Goal: Task Accomplishment & Management: Use online tool/utility

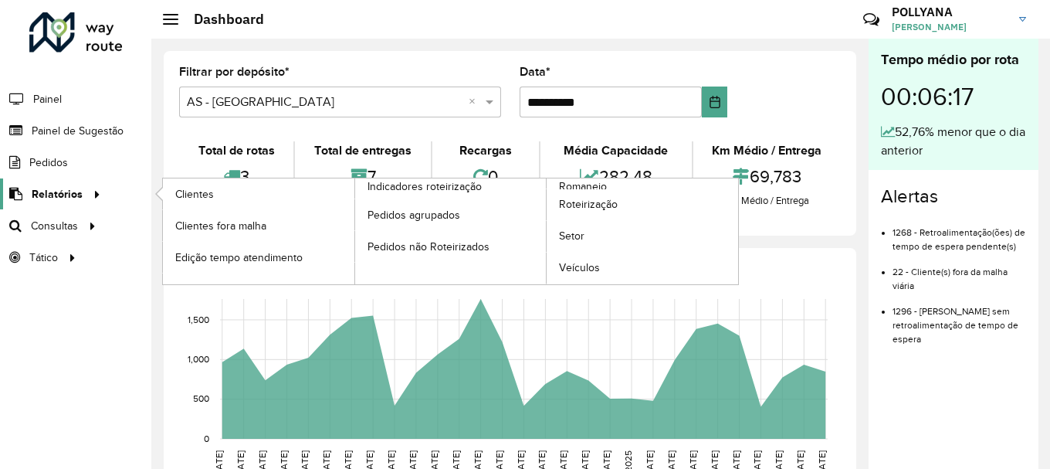
click at [72, 190] on span "Relatórios" at bounding box center [57, 194] width 51 height 16
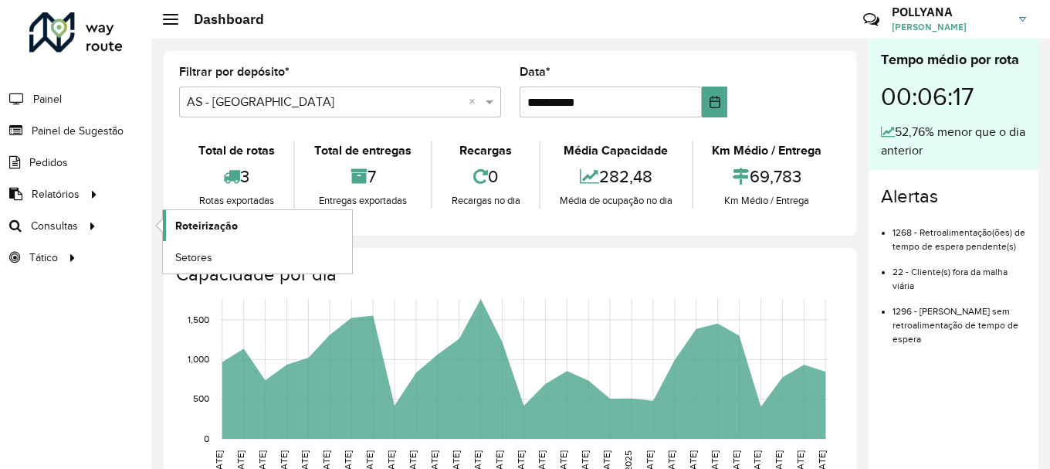
click at [190, 225] on span "Roteirização" at bounding box center [206, 226] width 63 height 16
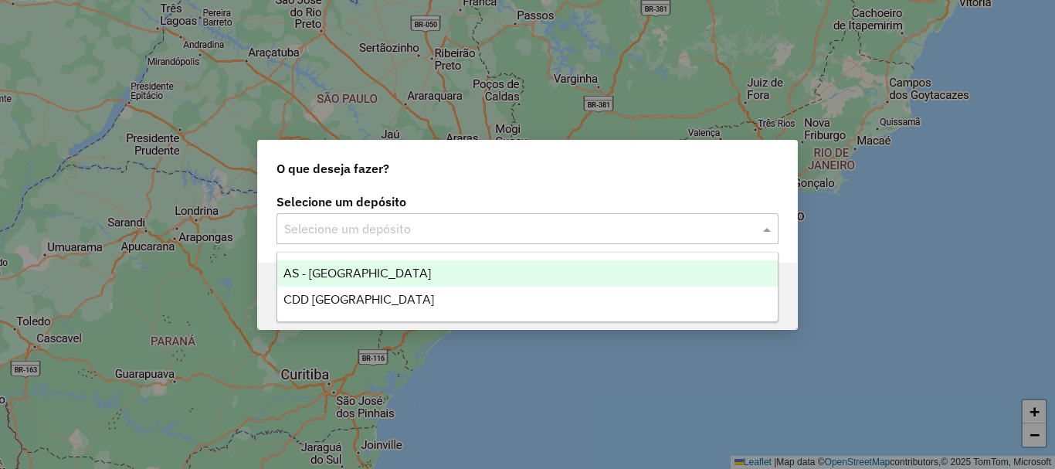
click at [430, 242] on div "Selecione um depósito" at bounding box center [527, 228] width 502 height 31
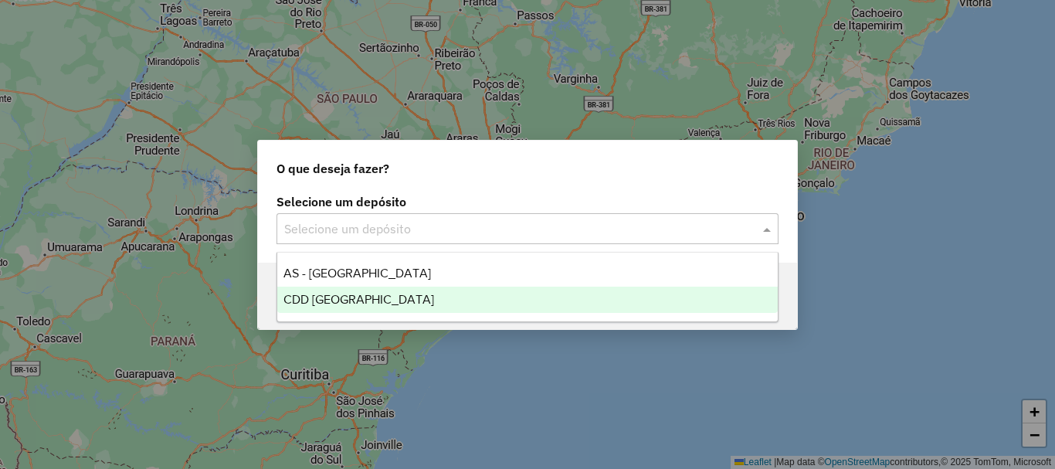
click at [351, 296] on span "CDD Ribeirão Preto" at bounding box center [358, 299] width 151 height 13
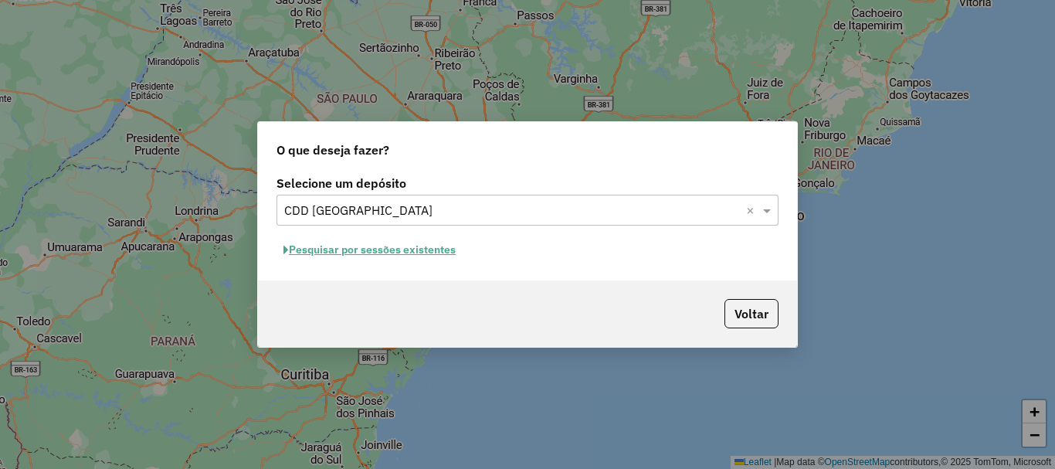
click at [380, 248] on button "Pesquisar por sessões existentes" at bounding box center [369, 250] width 186 height 24
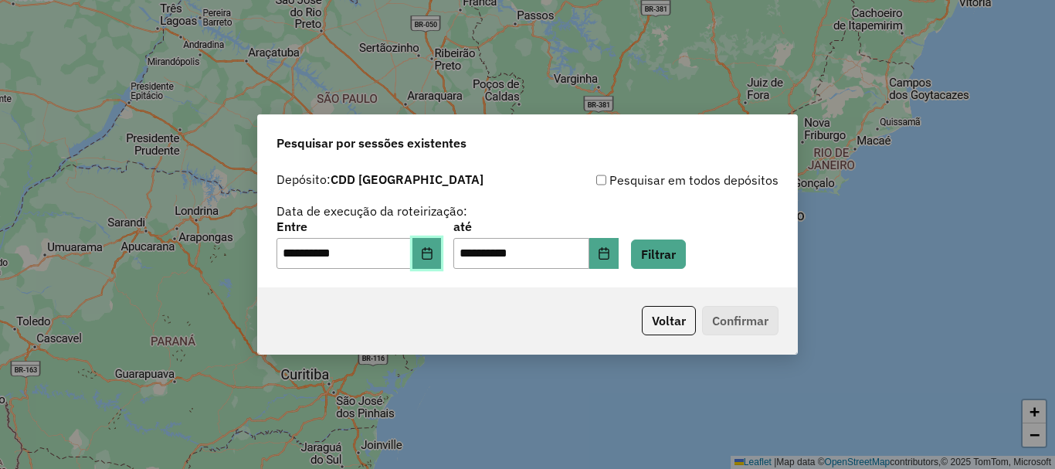
click at [440, 260] on button "Choose Date" at bounding box center [426, 253] width 29 height 31
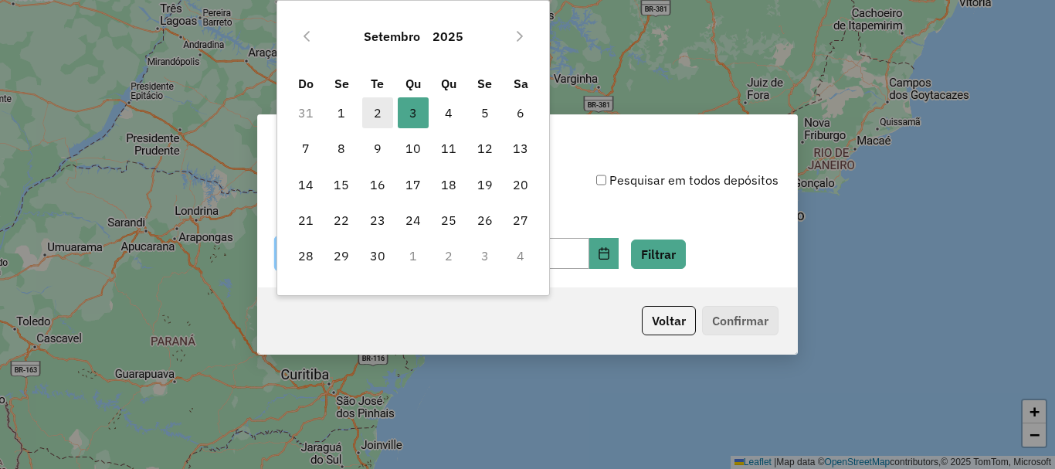
click at [379, 117] on span "2" at bounding box center [377, 112] width 31 height 31
type input "**********"
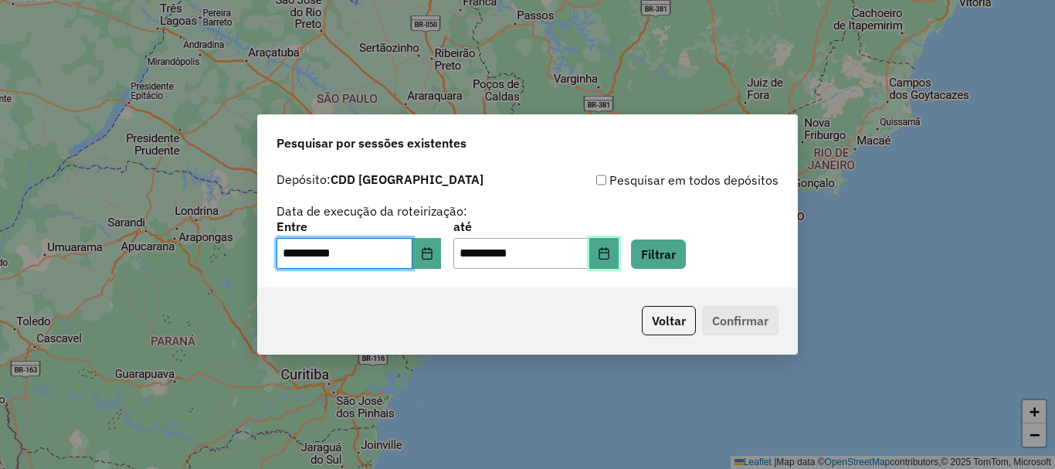
click at [608, 249] on icon "Choose Date" at bounding box center [603, 253] width 10 height 12
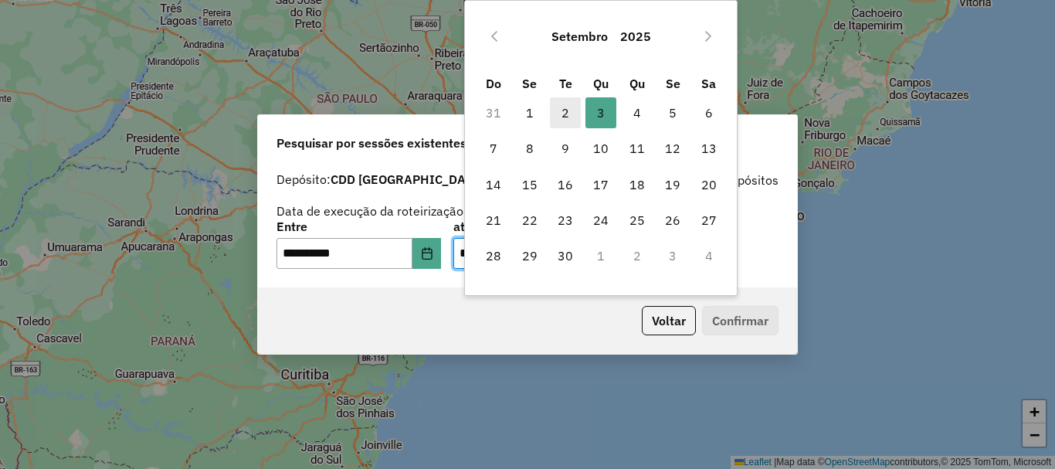
click at [571, 113] on span "2" at bounding box center [565, 112] width 31 height 31
type input "**********"
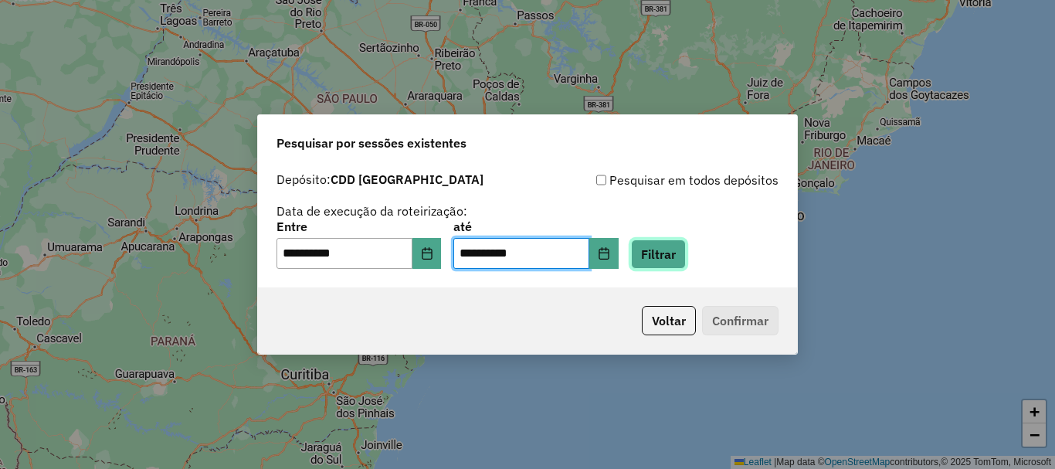
click at [686, 250] on button "Filtrar" at bounding box center [658, 253] width 55 height 29
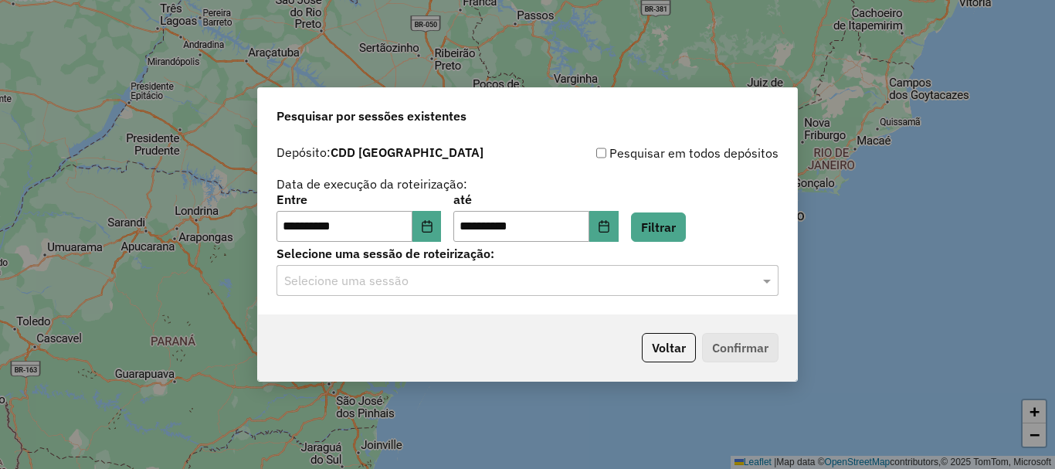
click at [466, 279] on input "text" at bounding box center [512, 281] width 456 height 19
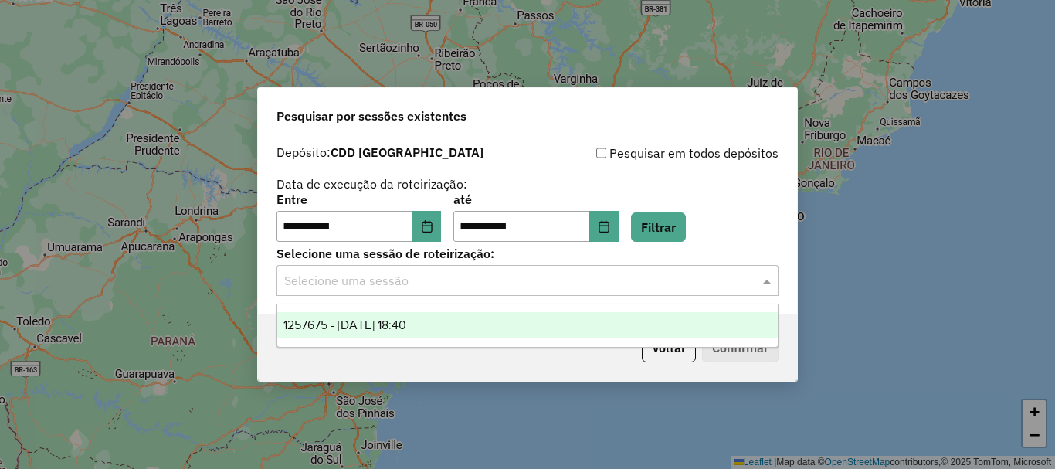
click at [443, 323] on div "1257675 - 02/09/2025 18:40" at bounding box center [527, 325] width 500 height 26
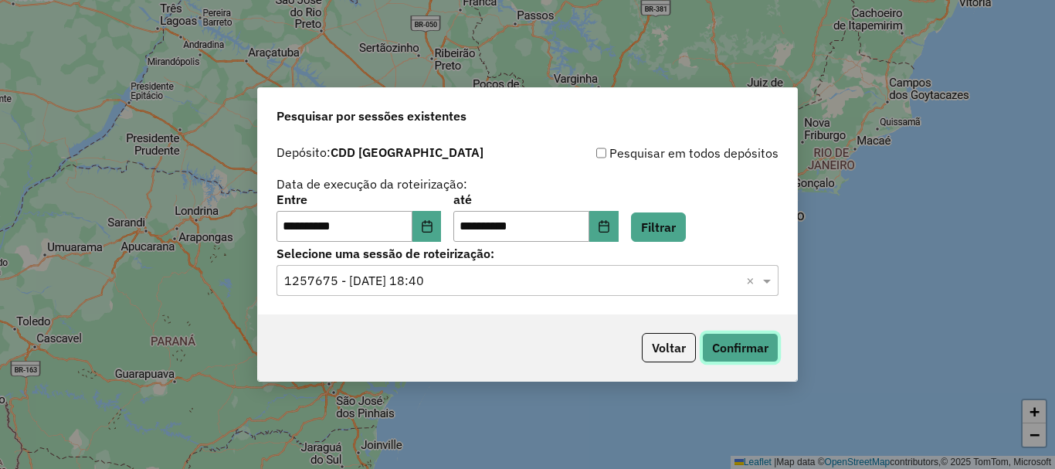
click at [740, 347] on button "Confirmar" at bounding box center [740, 347] width 76 height 29
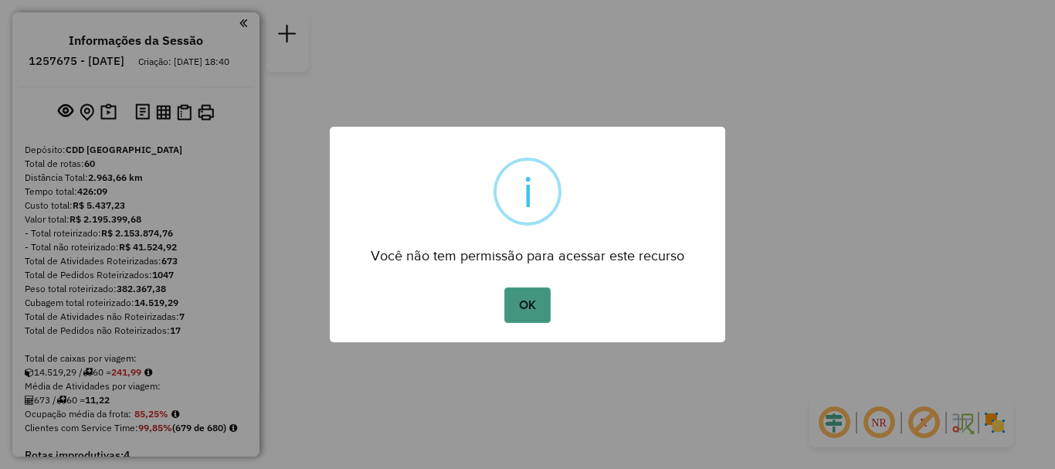
click at [528, 315] on button "OK" at bounding box center [527, 305] width 46 height 36
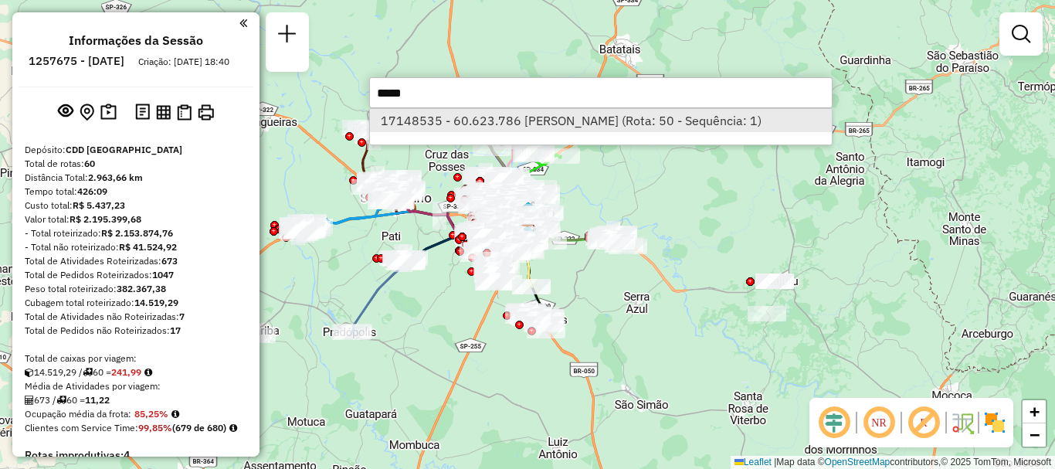
type input "*****"
click at [605, 118] on li "17148535 - 60.623.786 [PERSON_NAME] (Rota: 50 - Sequência: 1)" at bounding box center [601, 120] width 462 height 23
select select "**********"
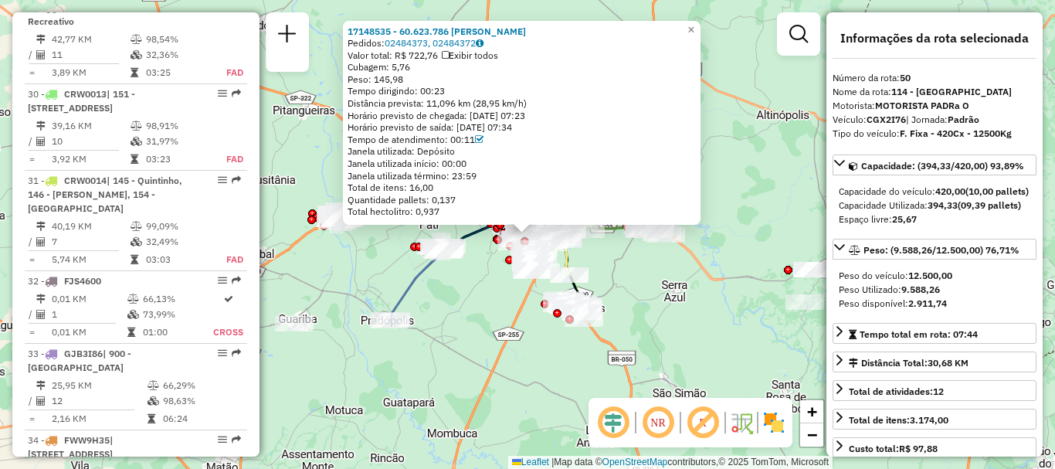
scroll to position [4954, 0]
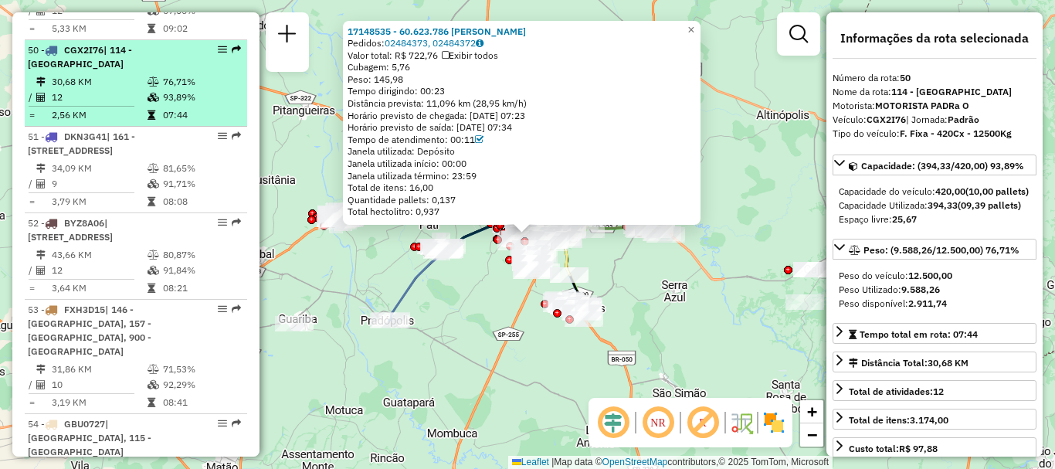
click at [76, 43] on div "50 - CGX2I76 | 114 - [GEOGRAPHIC_DATA]" at bounding box center [110, 57] width 164 height 28
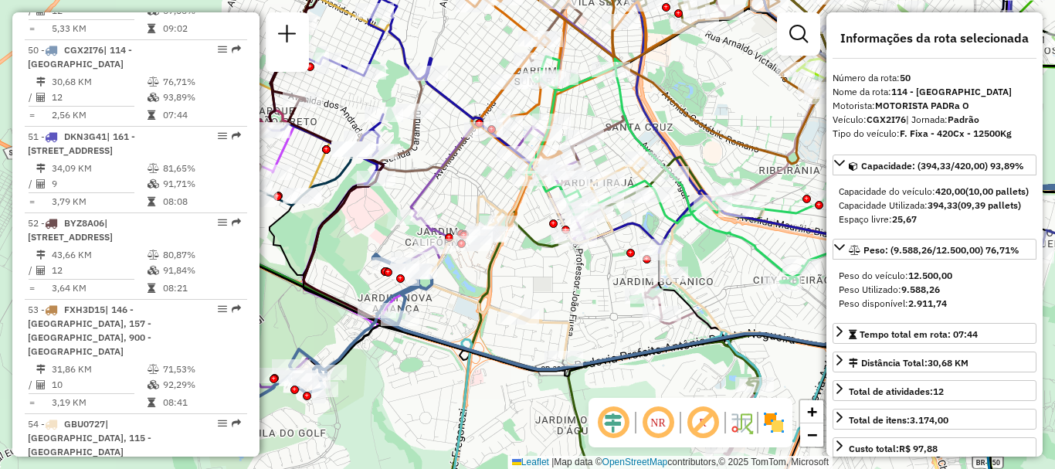
drag, startPoint x: 435, startPoint y: 297, endPoint x: 564, endPoint y: 313, distance: 130.6
click at [564, 313] on div "Janela de atendimento Grade de atendimento Capacidade Transportadoras Veículos …" at bounding box center [527, 234] width 1055 height 469
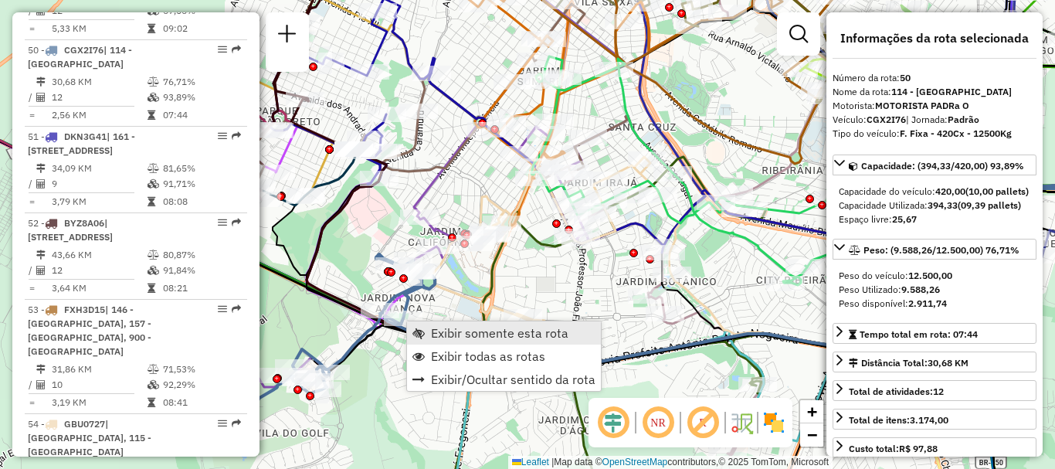
click at [473, 333] on span "Exibir somente esta rota" at bounding box center [499, 333] width 137 height 12
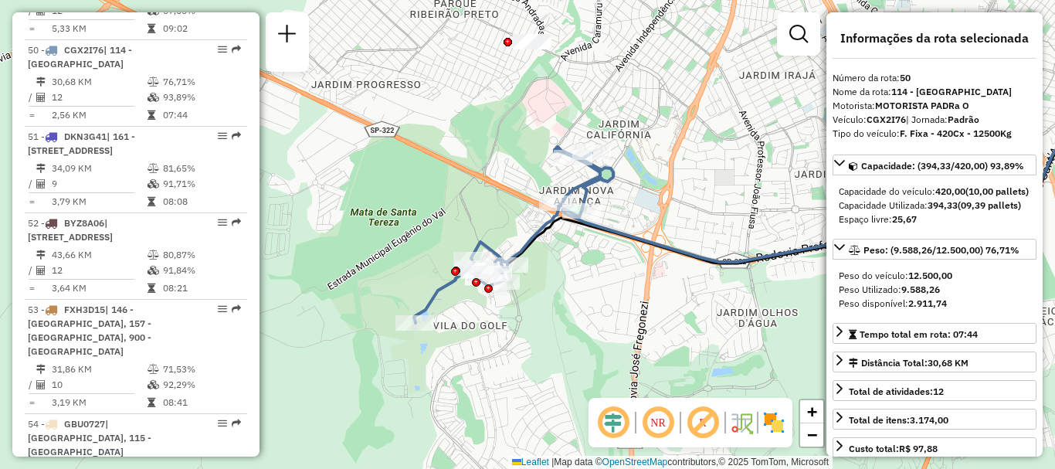
drag, startPoint x: 403, startPoint y: 286, endPoint x: 710, endPoint y: 194, distance: 320.2
click at [710, 194] on div "Janela de atendimento Grade de atendimento Capacidade Transportadoras Veículos …" at bounding box center [527, 234] width 1055 height 469
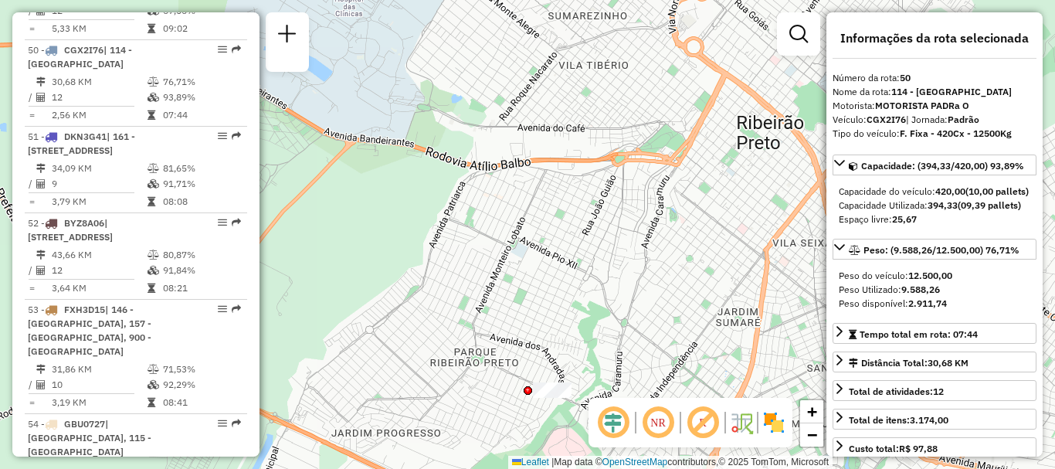
drag, startPoint x: 707, startPoint y: 357, endPoint x: 721, endPoint y: 435, distance: 79.2
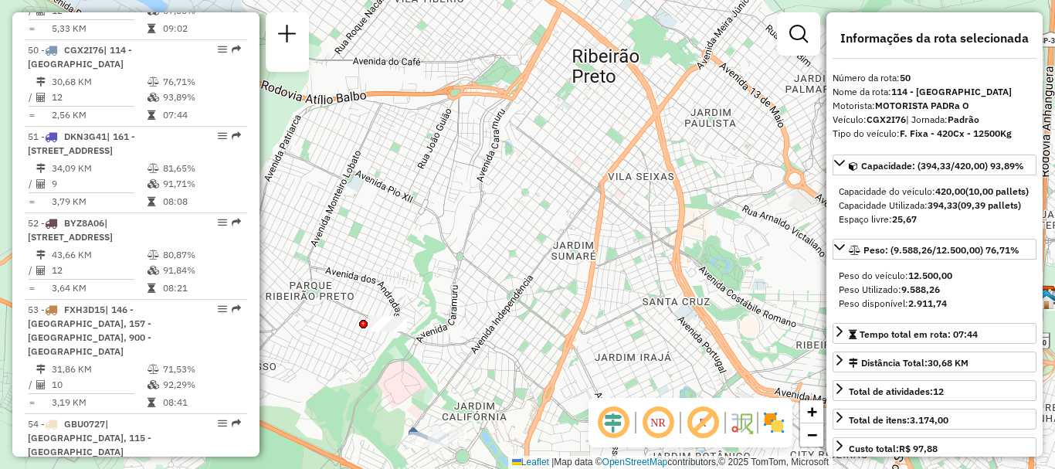
drag, startPoint x: 721, startPoint y: 435, endPoint x: 442, endPoint y: 137, distance: 408.1
click at [440, 134] on div "Janela de atendimento Grade de atendimento Capacidade Transportadoras Veículos …" at bounding box center [527, 234] width 1055 height 469
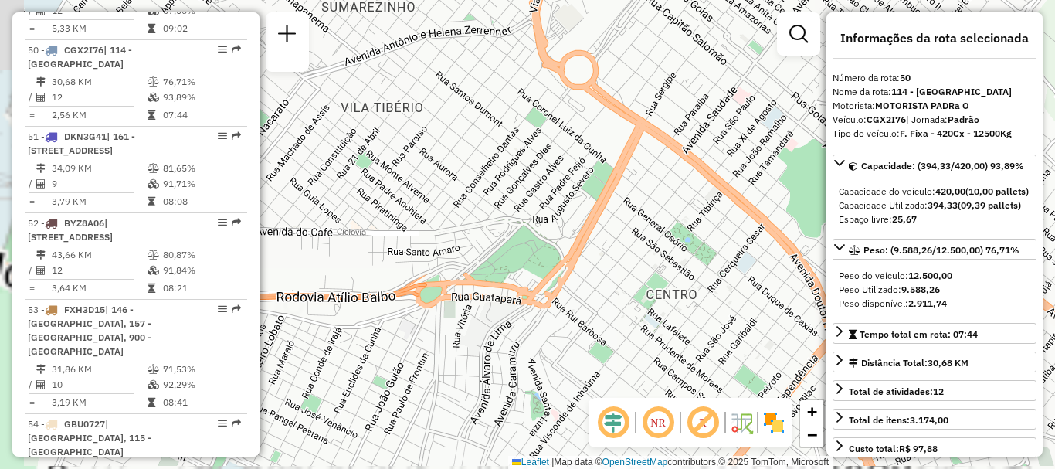
drag, startPoint x: 473, startPoint y: 293, endPoint x: 656, endPoint y: 8, distance: 339.0
click at [686, 0] on html "Aguarde... Pop-up bloqueado! Seu navegador bloqueou automáticamente a abertura …" at bounding box center [527, 234] width 1055 height 469
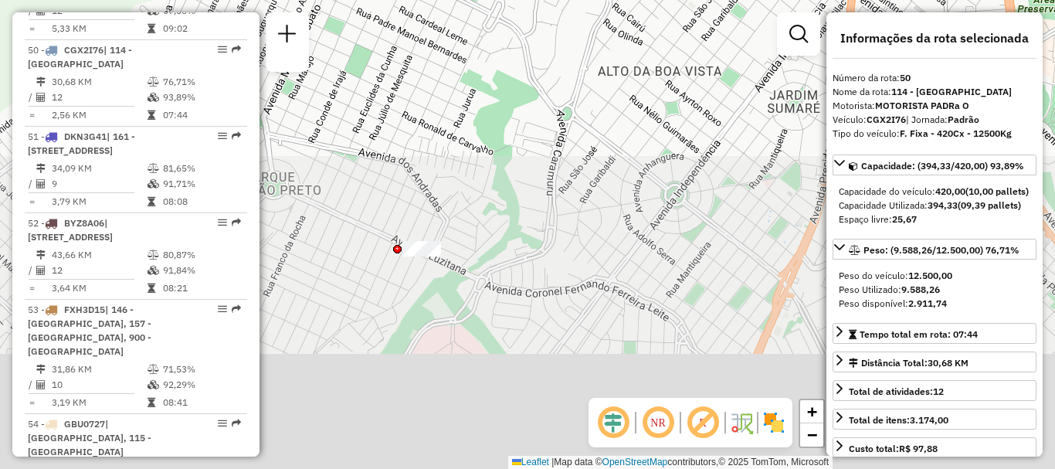
drag, startPoint x: 506, startPoint y: 388, endPoint x: 545, endPoint y: 26, distance: 364.2
click at [545, 26] on div "Janela de atendimento Grade de atendimento Capacidade Transportadoras Veículos …" at bounding box center [527, 234] width 1055 height 469
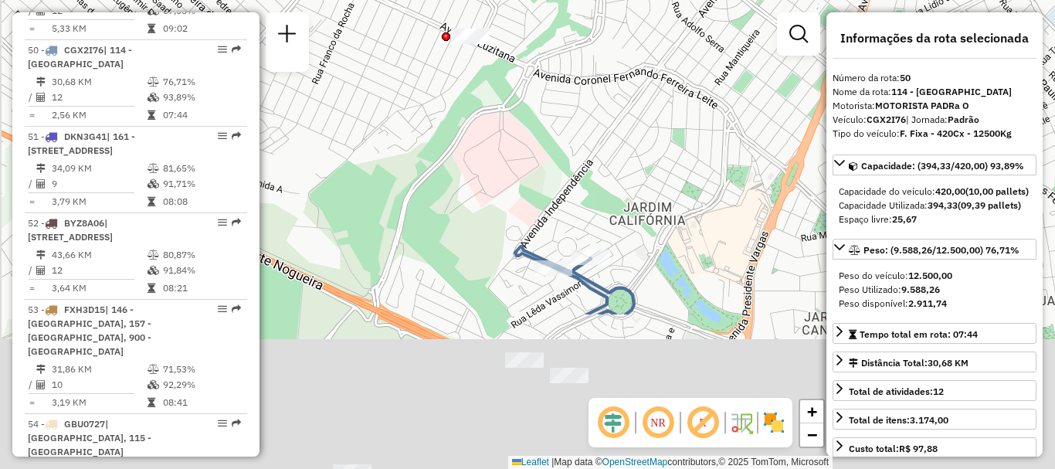
drag, startPoint x: 493, startPoint y: 278, endPoint x: 563, endPoint y: -19, distance: 305.3
click at [563, 0] on html "Aguarde... Pop-up bloqueado! Seu navegador bloqueou automáticamente a abertura …" at bounding box center [527, 234] width 1055 height 469
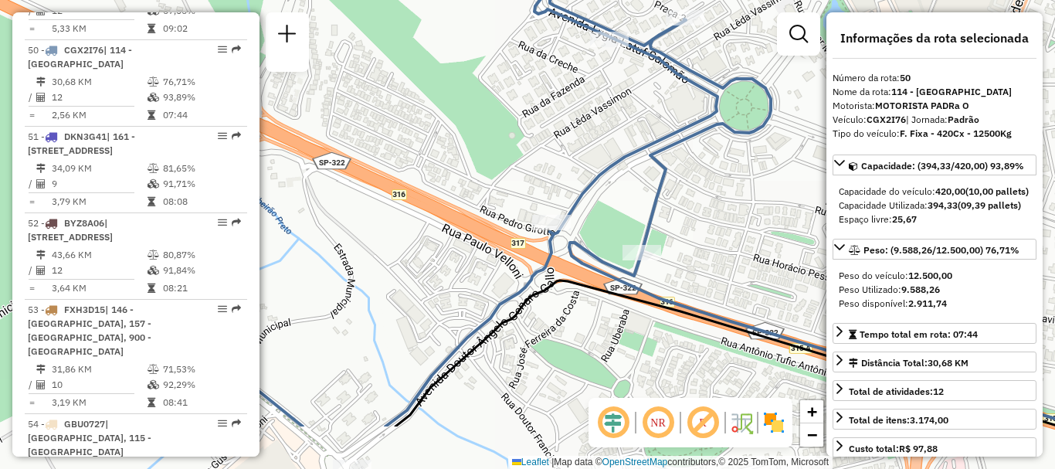
drag, startPoint x: 664, startPoint y: 300, endPoint x: 692, endPoint y: 186, distance: 117.6
click at [692, 186] on div "Janela de atendimento Grade de atendimento Capacidade Transportadoras Veículos …" at bounding box center [527, 234] width 1055 height 469
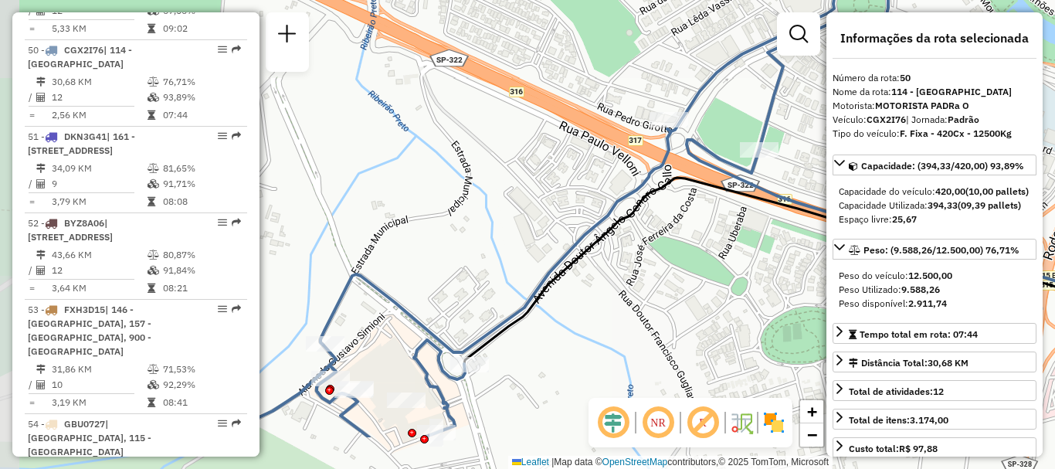
drag, startPoint x: 326, startPoint y: 254, endPoint x: 472, endPoint y: 322, distance: 161.0
click at [439, 176] on div "Janela de atendimento Grade de atendimento Capacidade Transportadoras Veículos …" at bounding box center [527, 234] width 1055 height 469
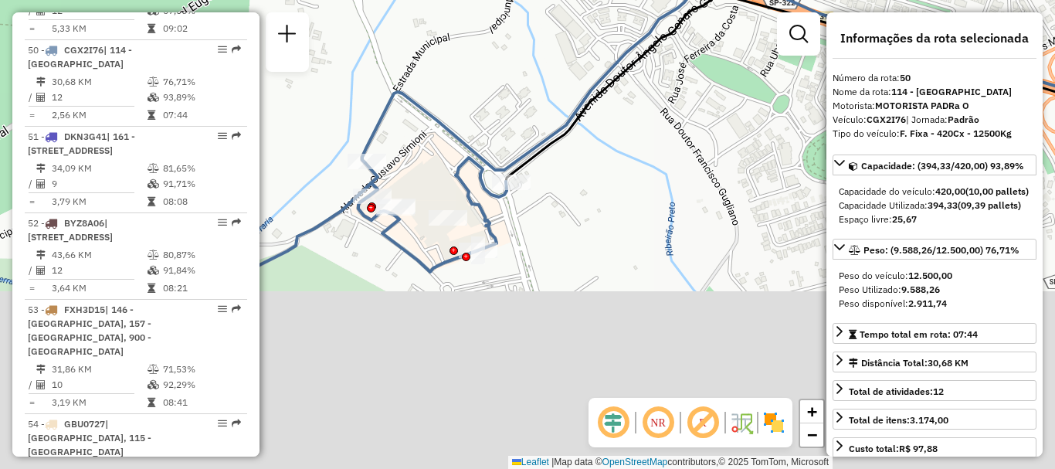
drag, startPoint x: 552, startPoint y: 351, endPoint x: 588, endPoint y: 191, distance: 163.9
click at [588, 191] on div "Janela de atendimento Grade de atendimento Capacidade Transportadoras Veículos …" at bounding box center [527, 234] width 1055 height 469
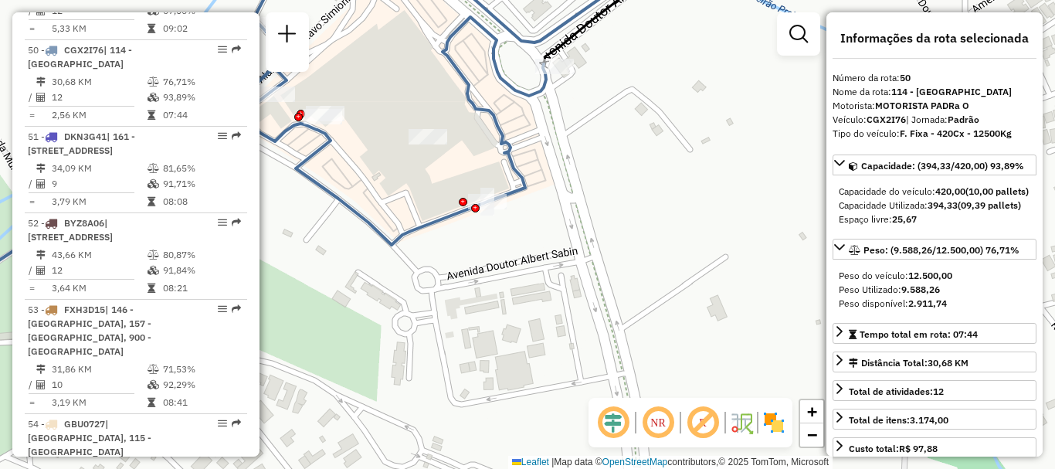
drag, startPoint x: 571, startPoint y: 179, endPoint x: 591, endPoint y: 252, distance: 75.3
click at [591, 252] on div "Janela de atendimento Grade de atendimento Capacidade Transportadoras Veículos …" at bounding box center [527, 234] width 1055 height 469
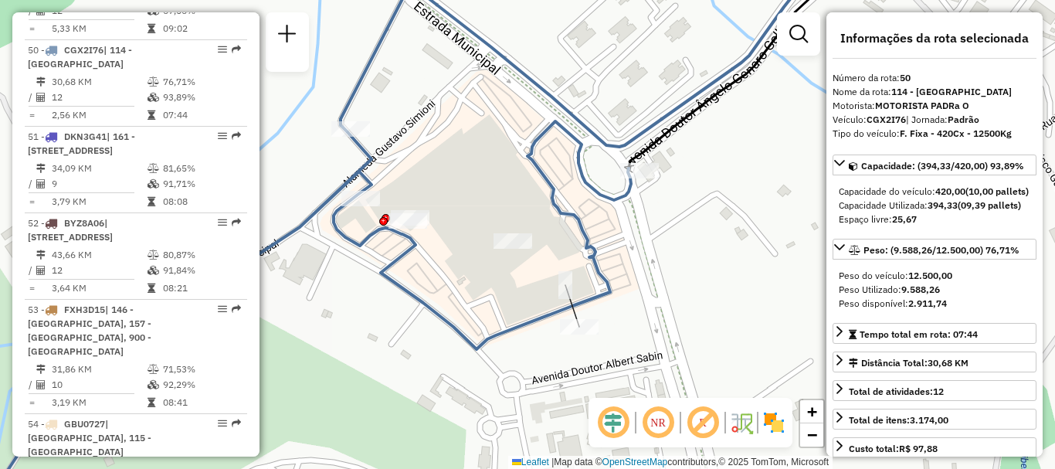
drag, startPoint x: 425, startPoint y: 170, endPoint x: 519, endPoint y: 185, distance: 95.3
click at [519, 185] on div "Janela de atendimento Grade de atendimento Capacidade Transportadoras Veículos …" at bounding box center [527, 234] width 1055 height 469
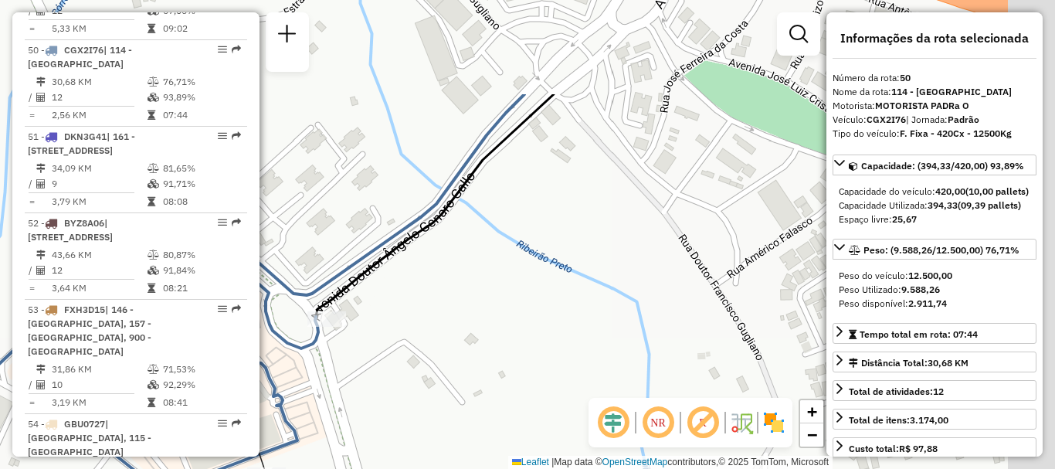
drag, startPoint x: 664, startPoint y: 103, endPoint x: 716, endPoint y: 117, distance: 53.6
click at [301, 229] on div "Janela de atendimento Grade de atendimento Capacidade Transportadoras Veículos …" at bounding box center [527, 234] width 1055 height 469
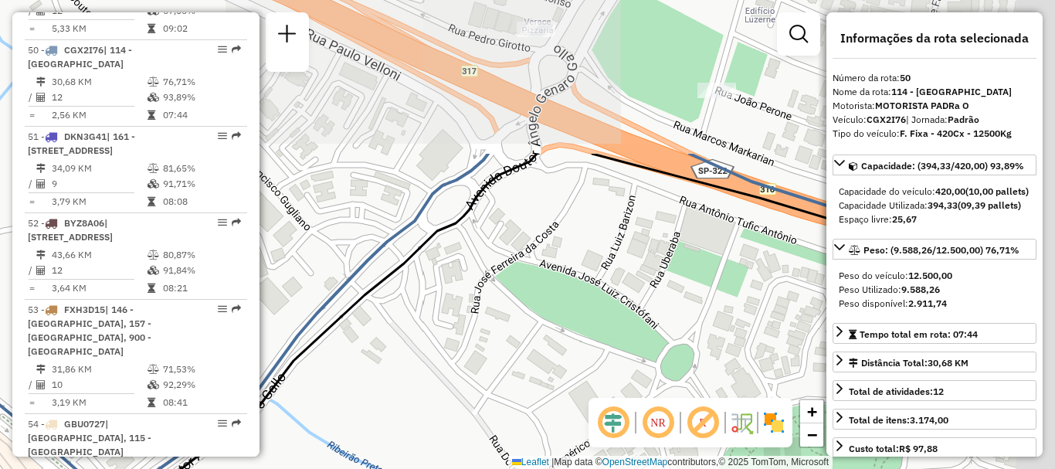
drag, startPoint x: 719, startPoint y: 114, endPoint x: 520, endPoint y: 317, distance: 283.9
click at [520, 317] on div "Janela de atendimento Grade de atendimento Capacidade Transportadoras Veículos …" at bounding box center [527, 234] width 1055 height 469
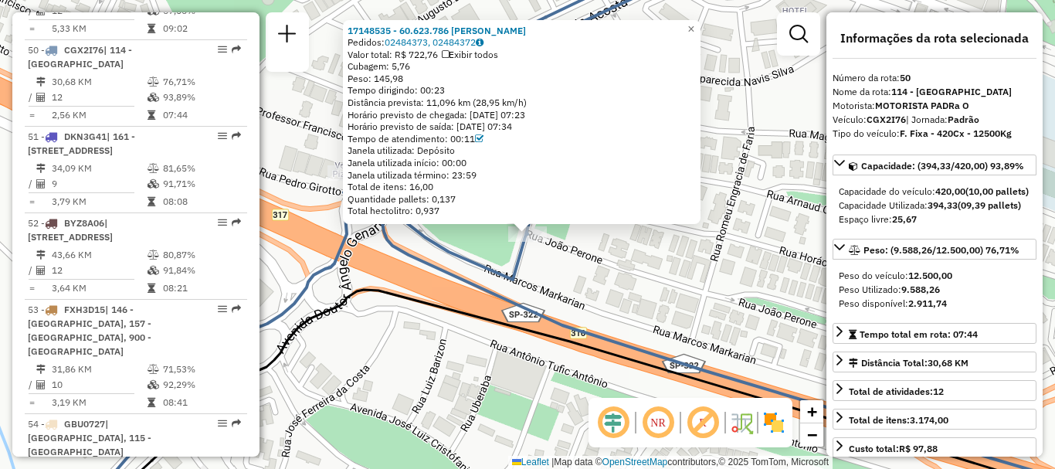
click at [528, 281] on div "17148535 - 60.623.786 ROSSANA I Pedidos: 02484373, 02484372 Valor total: R$ 722…" at bounding box center [527, 234] width 1055 height 469
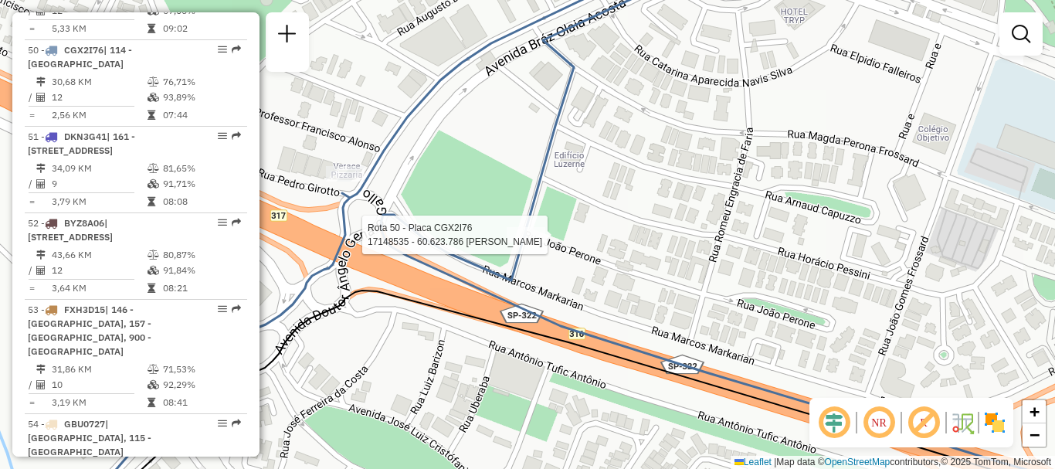
select select "**********"
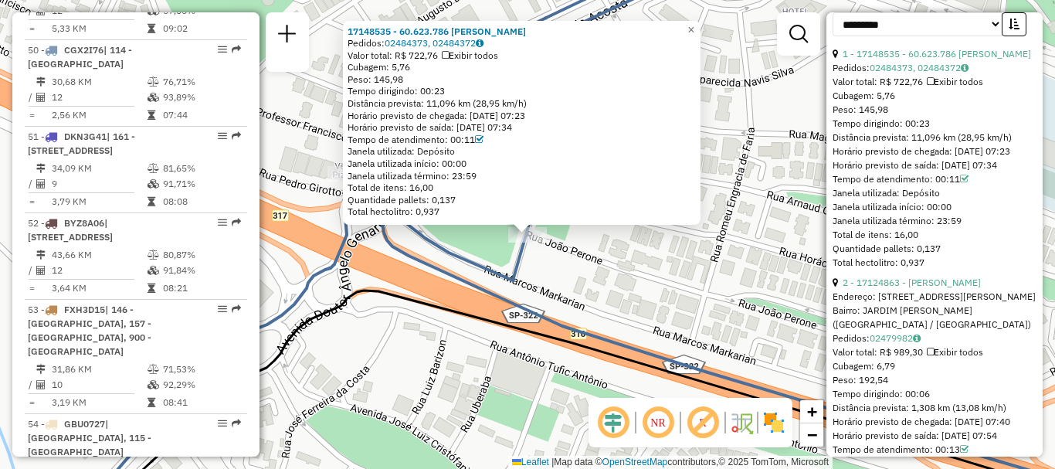
scroll to position [540, 0]
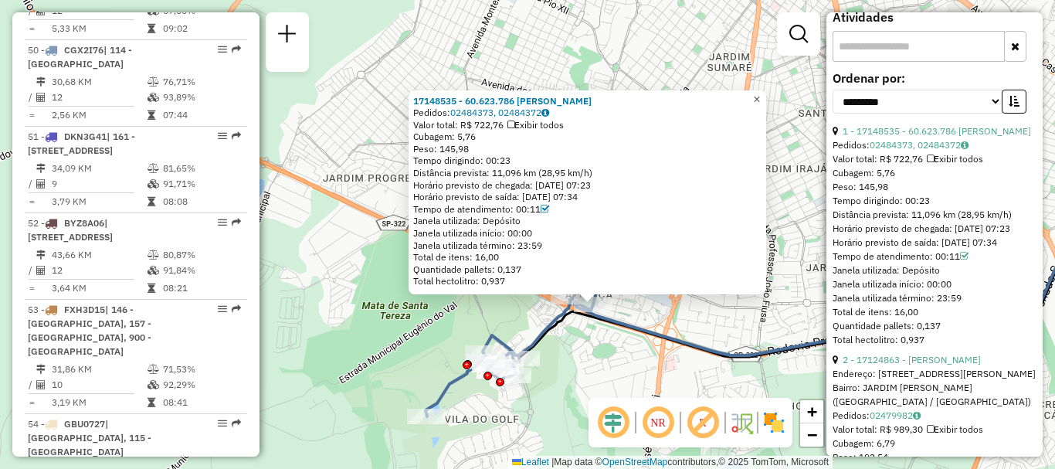
click at [760, 94] on span "×" at bounding box center [756, 99] width 7 height 13
